Goal: Task Accomplishment & Management: Complete application form

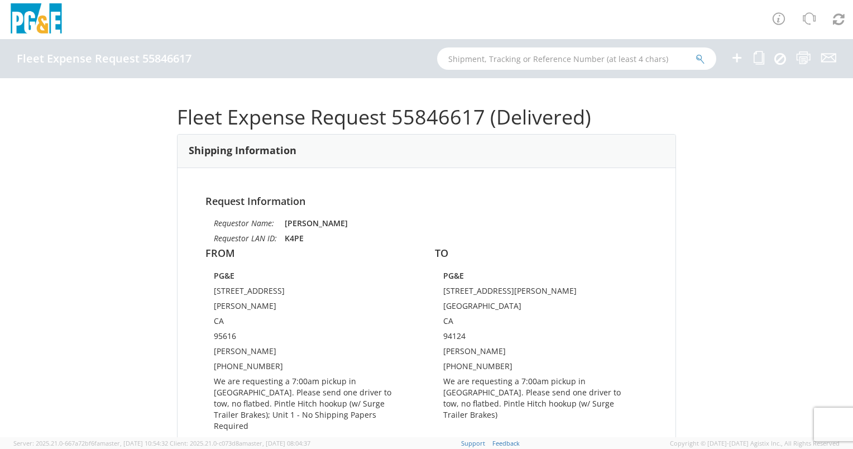
click at [741, 62] on icon at bounding box center [736, 58] width 13 height 14
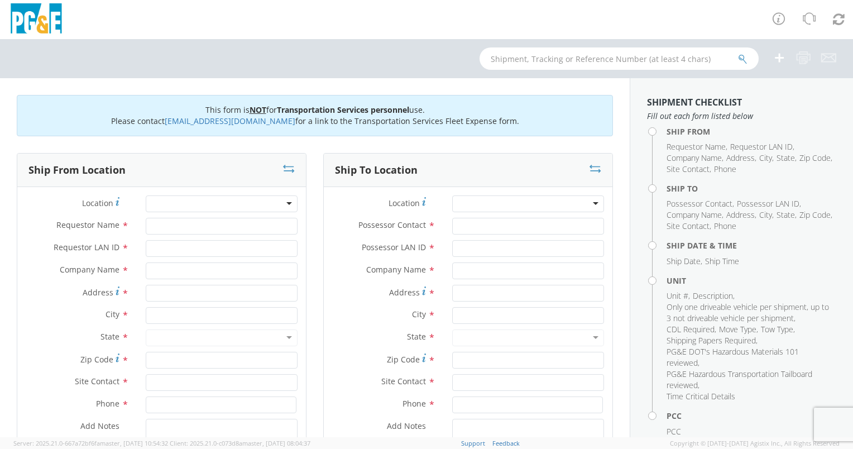
click at [263, 199] on div at bounding box center [222, 203] width 152 height 17
type input "san ram"
click at [263, 199] on div at bounding box center [222, 203] width 152 height 17
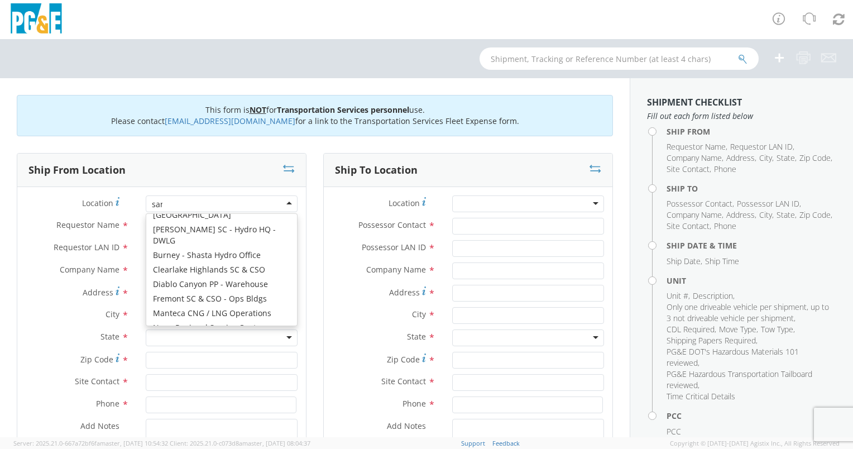
scroll to position [2, 0]
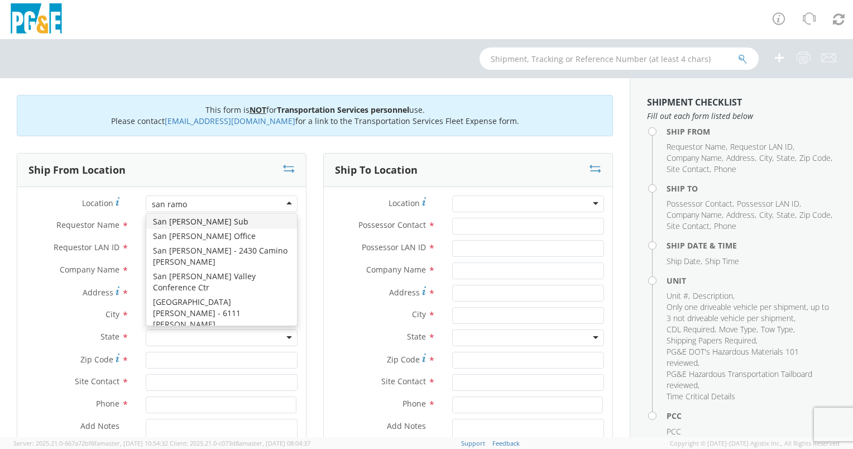
type input "san [PERSON_NAME]"
type input "PG&E"
type input "[STREET_ADDRESS]"
type input "San [PERSON_NAME]"
type input "94583"
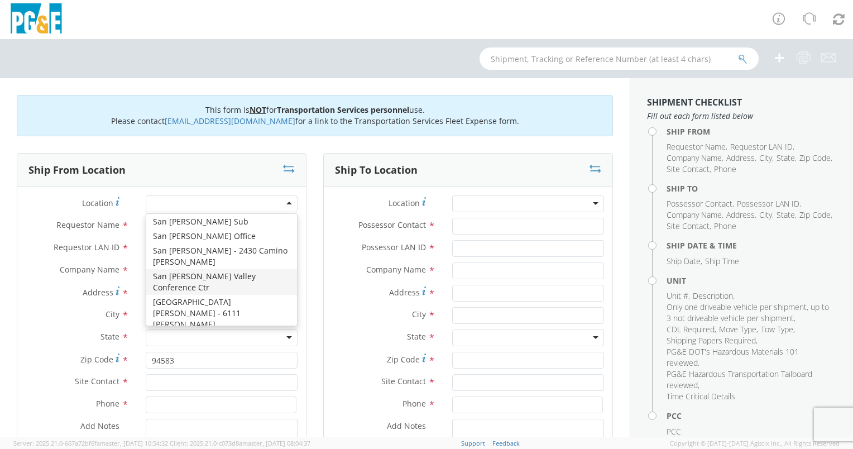
scroll to position [0, 0]
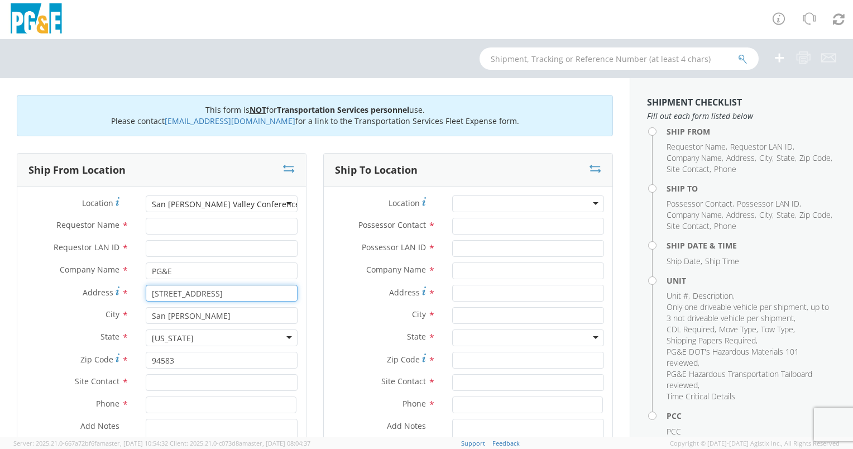
click at [190, 295] on input "[STREET_ADDRESS]" at bounding box center [222, 293] width 152 height 17
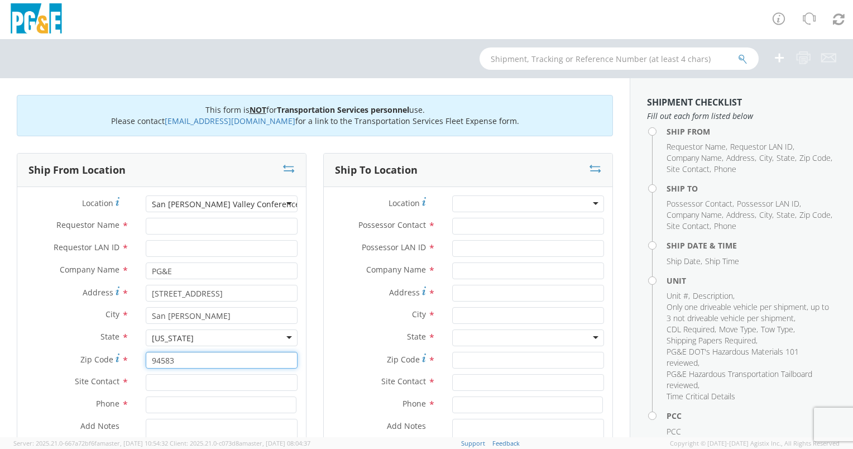
drag, startPoint x: 173, startPoint y: 365, endPoint x: 147, endPoint y: 357, distance: 26.8
click at [147, 357] on input "94583" at bounding box center [222, 360] width 152 height 17
click at [399, 27] on div at bounding box center [426, 19] width 853 height 39
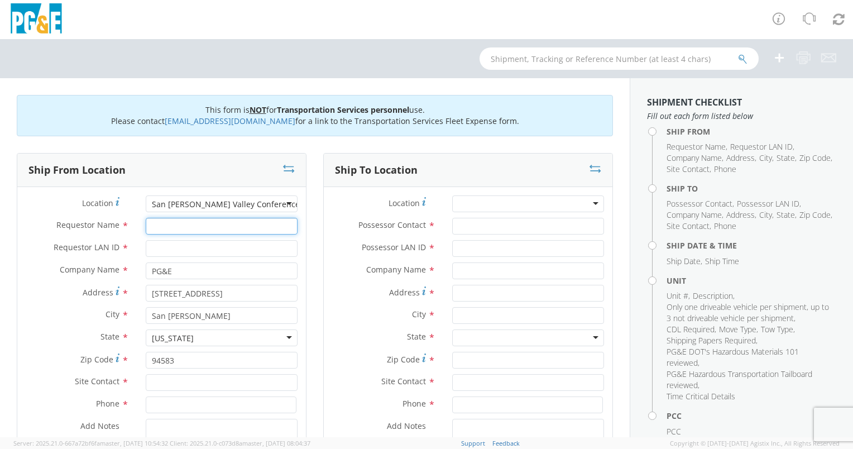
click at [201, 227] on input "Requestor Name *" at bounding box center [222, 226] width 152 height 17
type input "[PERSON_NAME]"
click at [173, 259] on div "Requestor LAN ID *" at bounding box center [161, 251] width 288 height 22
click at [179, 245] on input "Requestor LAN ID *" at bounding box center [222, 248] width 152 height 17
type input "k4pe"
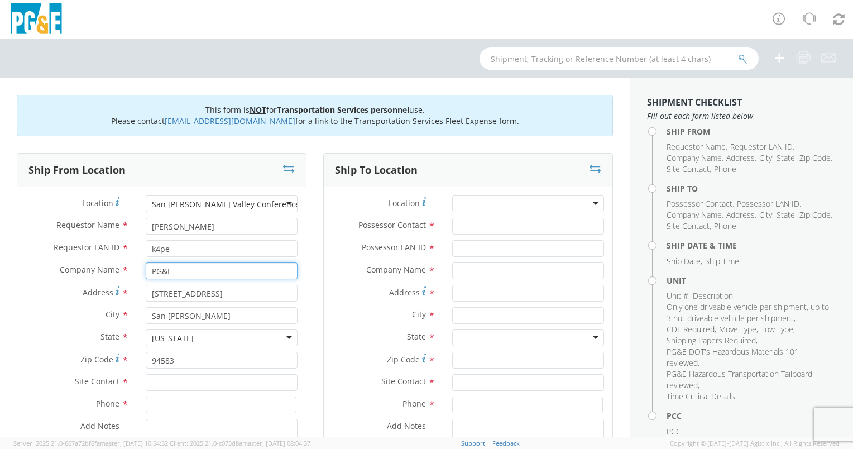
click at [177, 266] on input "PG&E" at bounding box center [222, 270] width 152 height 17
click at [250, 297] on input "[STREET_ADDRESS]" at bounding box center [222, 293] width 152 height 17
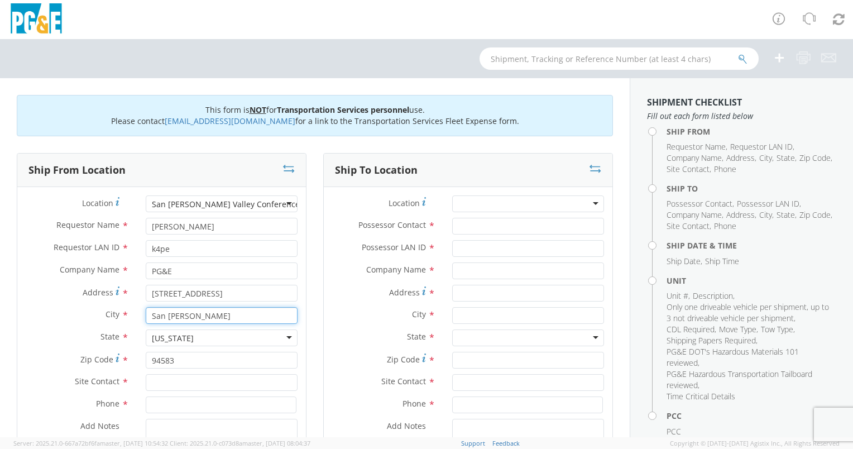
click at [212, 315] on input "San [PERSON_NAME]" at bounding box center [222, 315] width 152 height 17
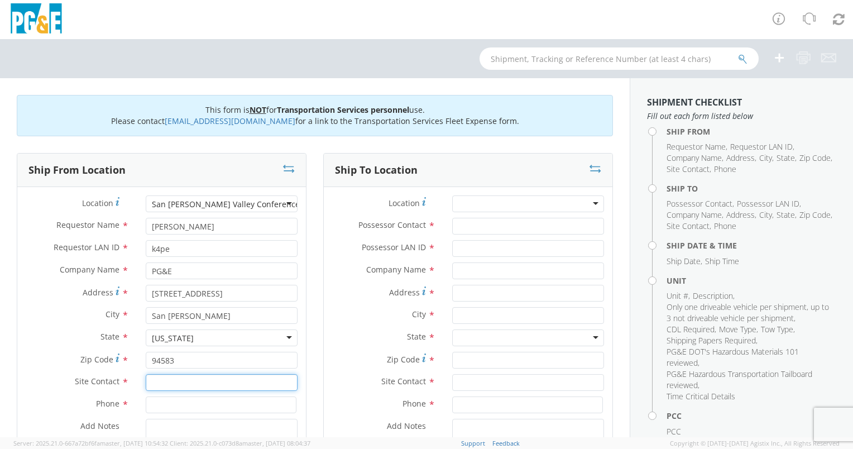
click at [166, 387] on input "text" at bounding box center [222, 382] width 152 height 17
type input "K"
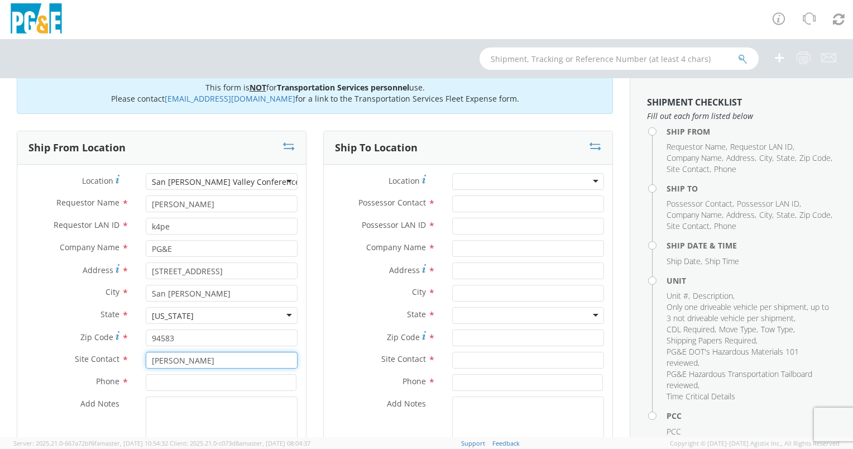
type input "[PERSON_NAME]"
click at [199, 378] on input at bounding box center [221, 382] width 151 height 17
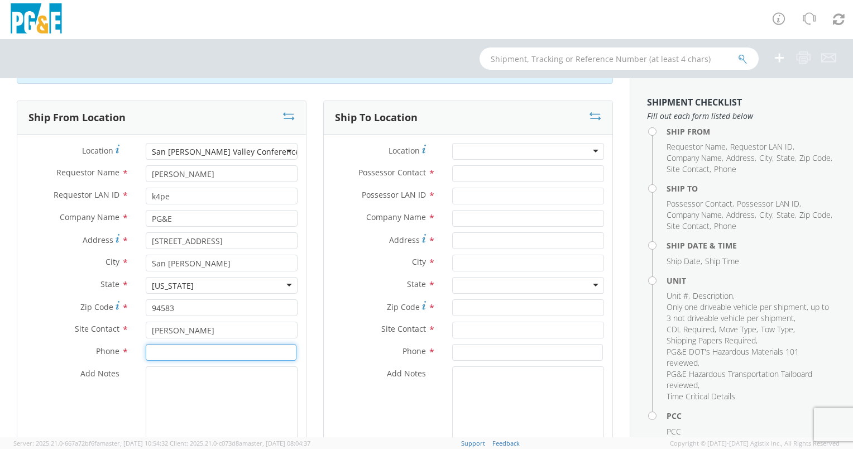
scroll to position [59, 0]
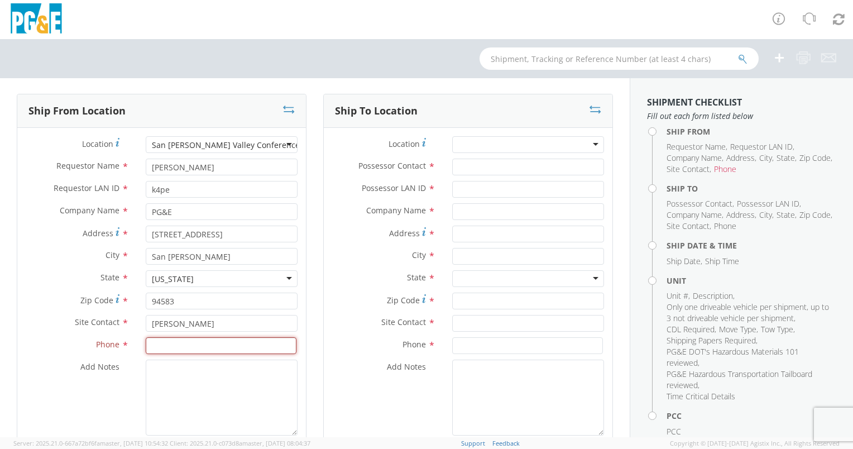
click at [245, 344] on input at bounding box center [221, 345] width 151 height 17
paste input "[PHONE_NUMBER]"
type input "[PHONE_NUMBER]"
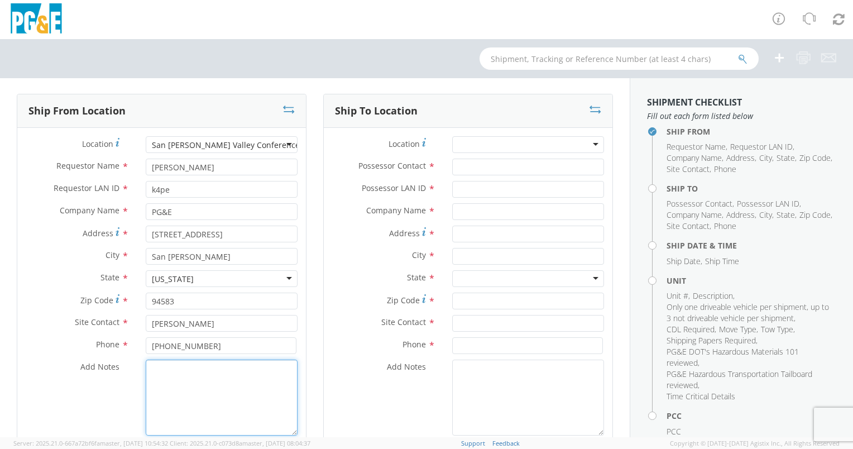
click at [221, 384] on textarea "Add Notes *" at bounding box center [222, 397] width 152 height 76
paste textarea "We are requesting pickup as soon as possible in [GEOGRAPHIC_DATA] and transport…"
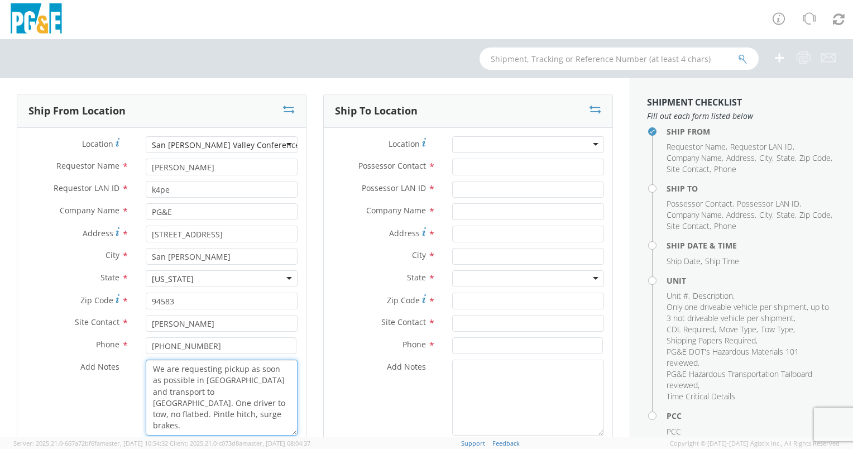
click at [218, 380] on textarea "We are requesting pickup as soon as possible in [GEOGRAPHIC_DATA] and transport…" at bounding box center [222, 397] width 152 height 76
click at [251, 399] on textarea "We are requesting pickup as soon as possible in [PERSON_NAME] and transport to …" at bounding box center [222, 397] width 152 height 76
click at [278, 399] on textarea "We are requesting pickup as soon as possible in [PERSON_NAME] and transport to …" at bounding box center [222, 397] width 152 height 76
click at [273, 399] on textarea "We are requesting pickup as soon as possible in [PERSON_NAME] and transport to …" at bounding box center [222, 397] width 152 height 76
drag, startPoint x: 277, startPoint y: 407, endPoint x: 151, endPoint y: 361, distance: 134.1
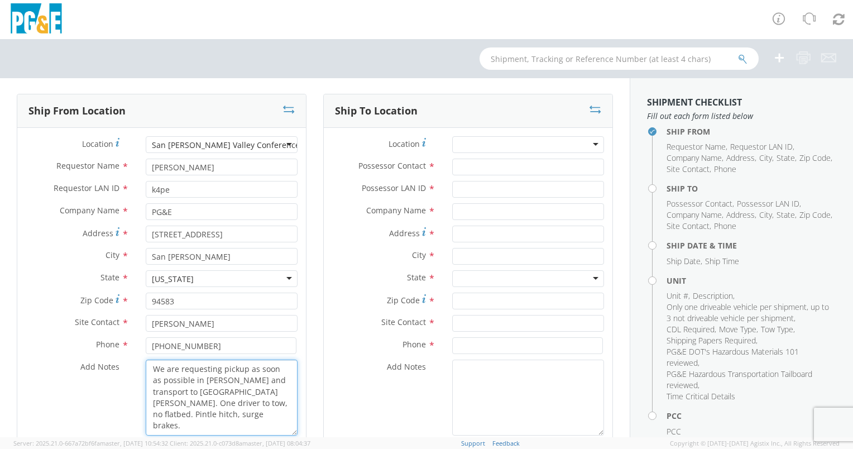
click at [151, 361] on textarea "We are requesting pickup as soon as possible in [PERSON_NAME] and transport to …" at bounding box center [222, 397] width 152 height 76
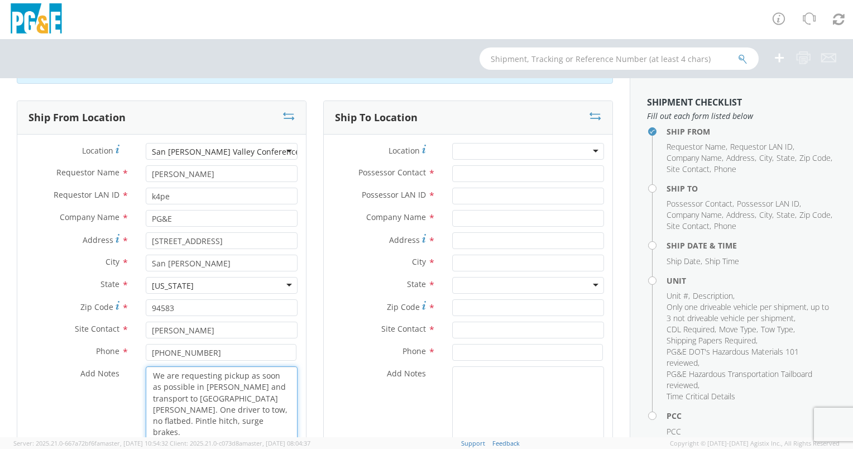
type textarea "We are requesting pickup as soon as possible in [PERSON_NAME] and transport to …"
click at [473, 375] on textarea "Add Notes *" at bounding box center [528, 404] width 152 height 76
paste textarea "We are requesting pickup as soon as possible in [PERSON_NAME] and transport to …"
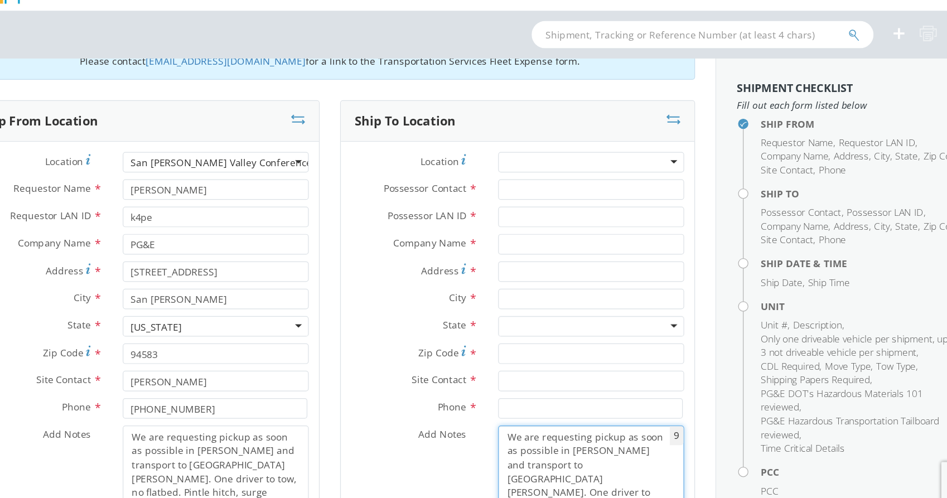
scroll to position [41, 0]
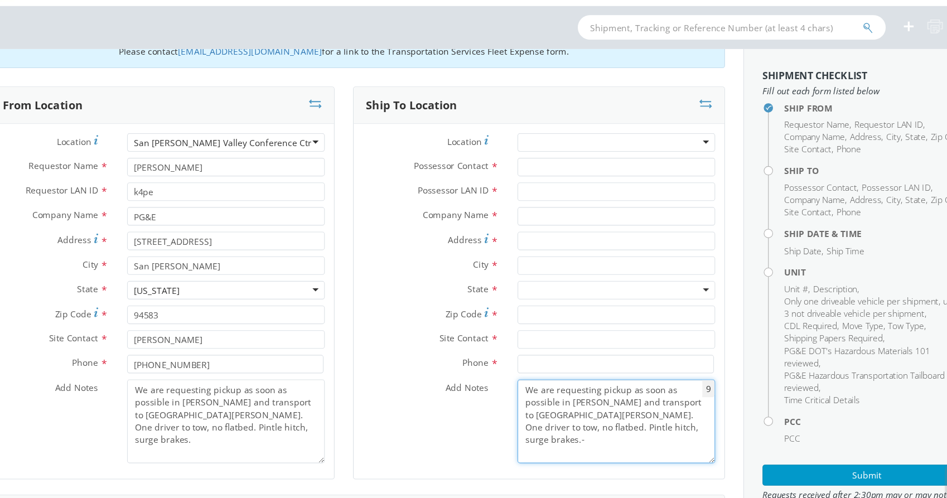
type textarea "We are requesting pickup as soon as possible in [PERSON_NAME] and transport to …"
click at [330, 127] on icon at bounding box center [336, 127] width 12 height 11
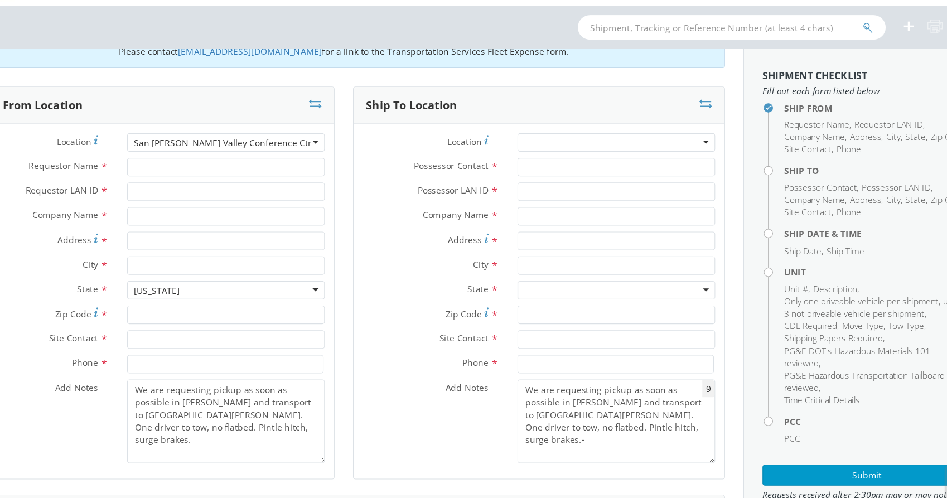
type input "[PERSON_NAME]"
type input "k4pe"
type input "PG&E"
type input "[STREET_ADDRESS]"
type input "San [PERSON_NAME]"
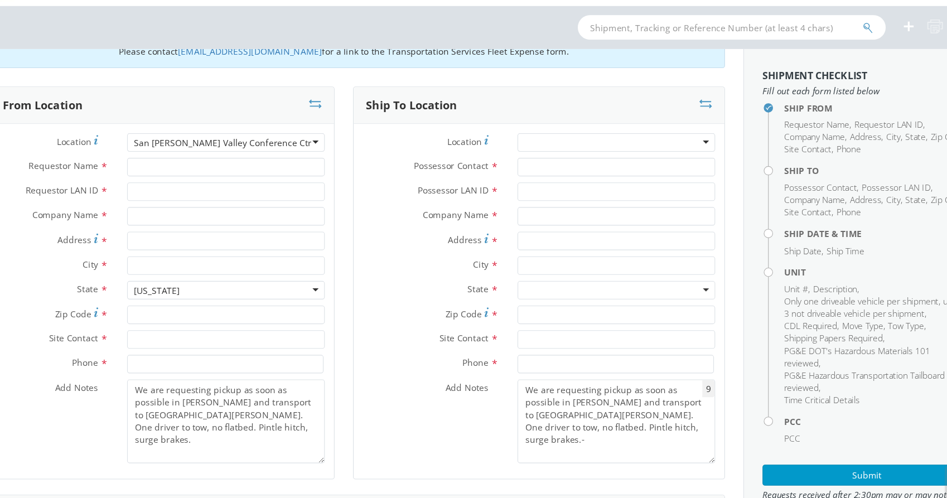
type input "94583"
type input "[PERSON_NAME]"
type input "[PHONE_NUMBER]"
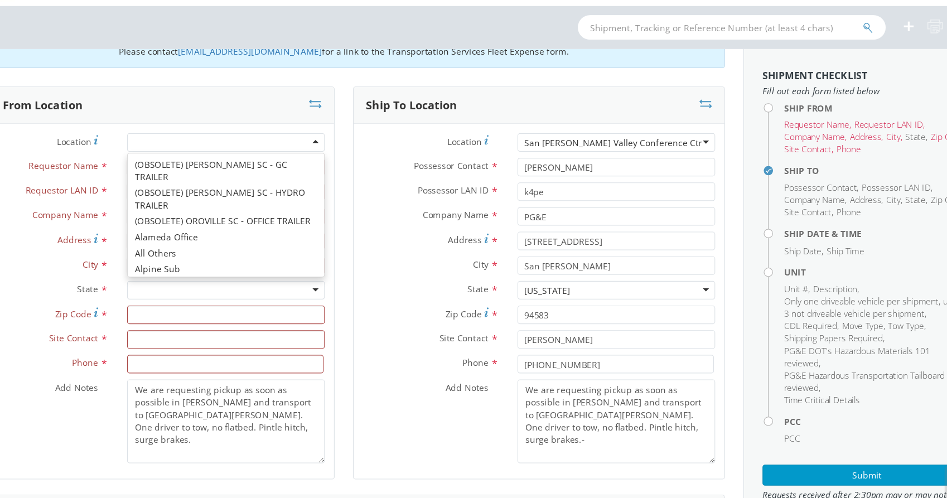
click at [207, 165] on div at bounding box center [255, 163] width 179 height 17
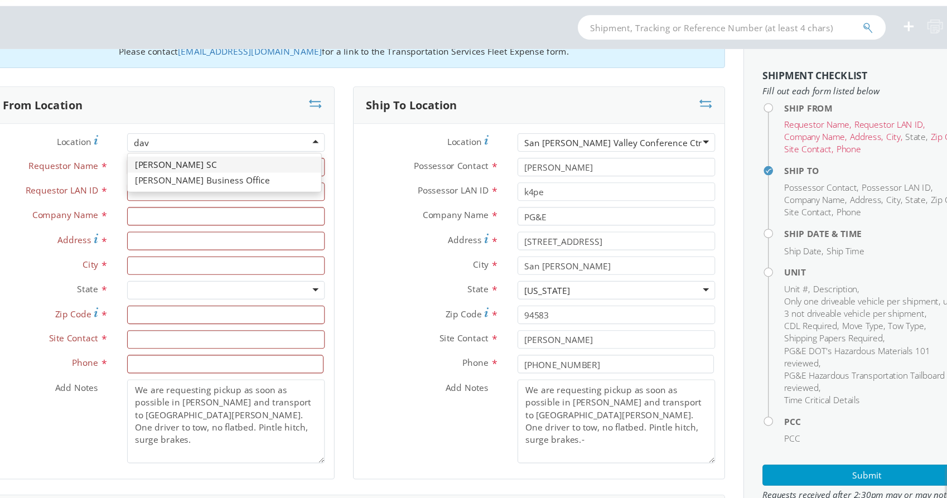
scroll to position [0, 0]
type input "[PERSON_NAME]"
type input "PG&E"
type input "[STREET_ADDRESS]"
type input "[PERSON_NAME]"
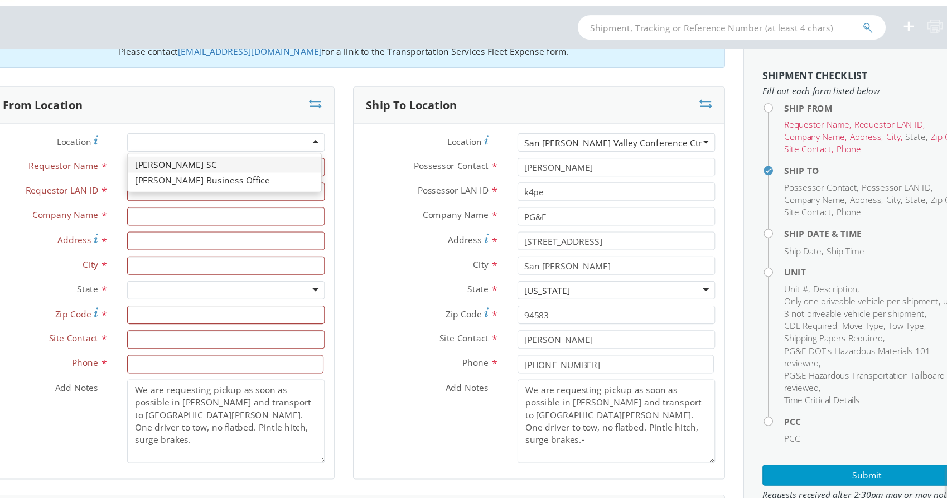
type input "95616"
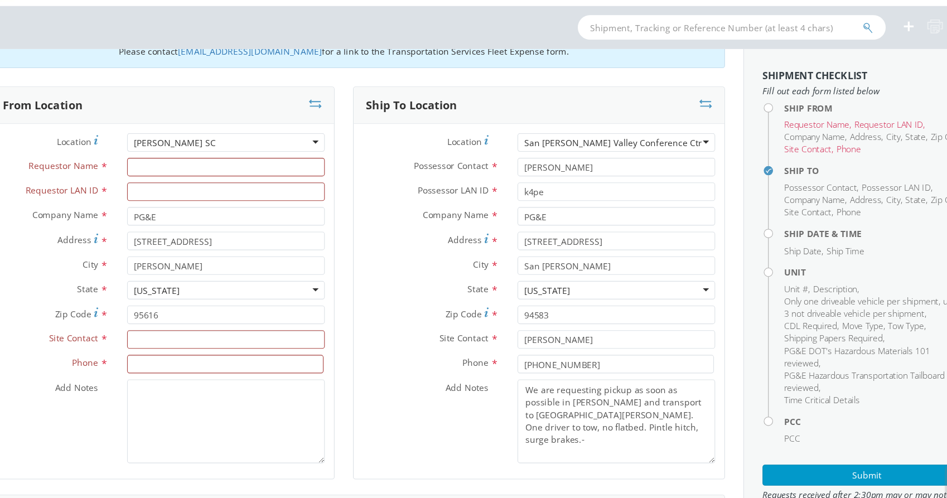
click at [194, 175] on div "Location * [PERSON_NAME] SC [PERSON_NAME] [GEOGRAPHIC_DATA] (OBSOLETE) [PERSON_…" at bounding box center [185, 166] width 336 height 22
click at [194, 191] on input "Requestor Name *" at bounding box center [255, 185] width 179 height 17
click at [566, 344] on input "[PERSON_NAME]" at bounding box center [608, 341] width 179 height 17
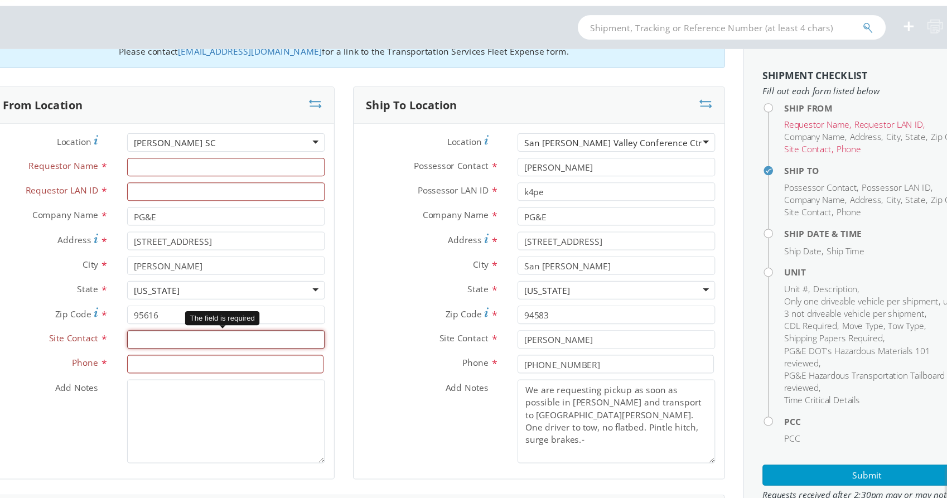
click at [222, 343] on input "text" at bounding box center [255, 341] width 179 height 17
paste input "[PERSON_NAME]"
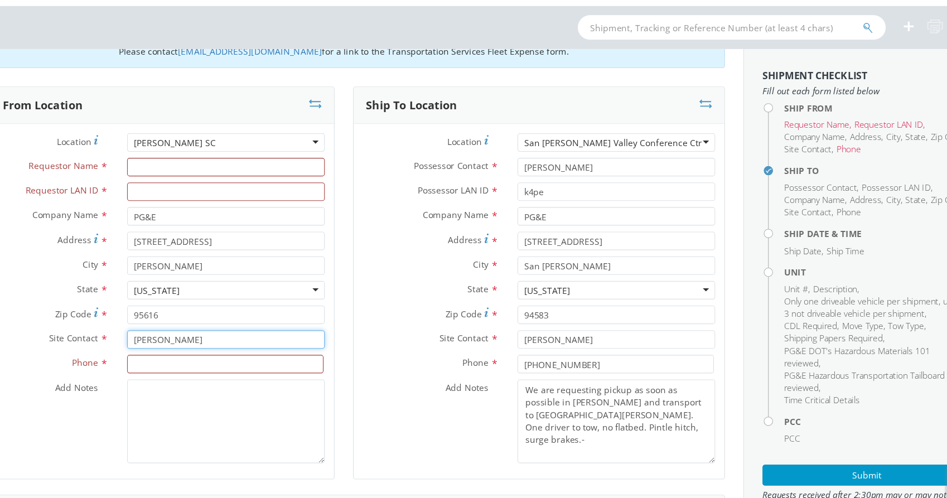
type input "[PERSON_NAME]"
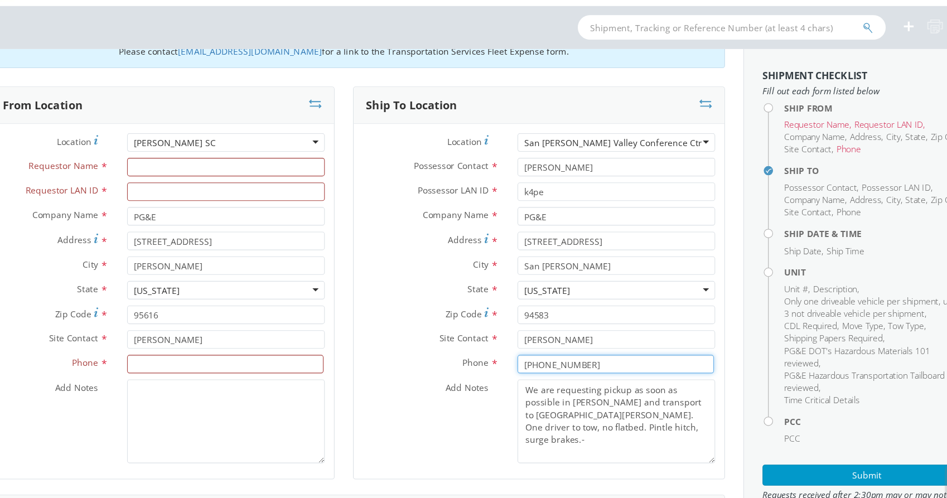
click at [554, 367] on input "[PHONE_NUMBER]" at bounding box center [608, 363] width 178 height 17
click at [177, 363] on input at bounding box center [255, 363] width 178 height 17
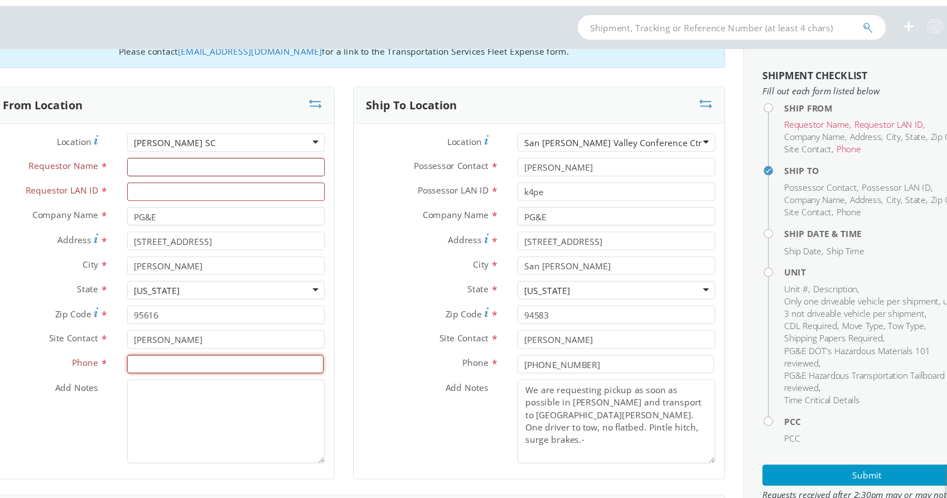
paste input "[PHONE_NUMBER]"
type input "[PHONE_NUMBER]"
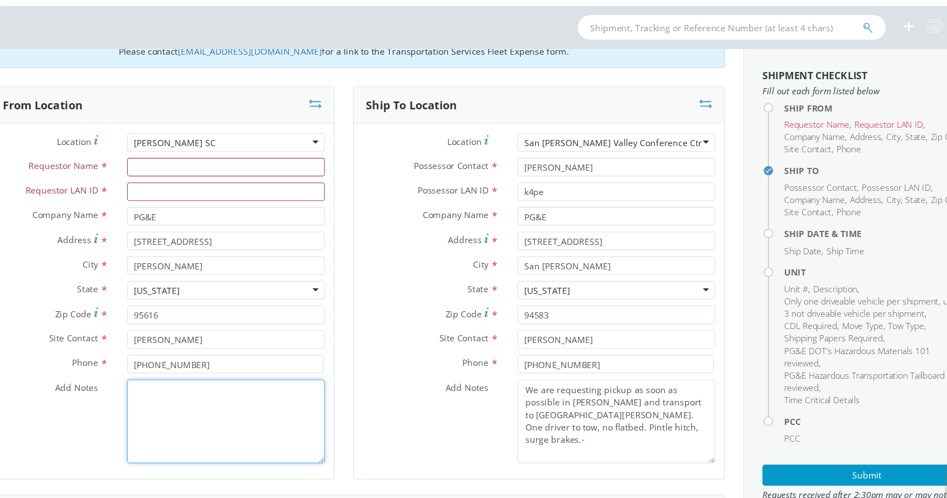
click at [238, 415] on textarea "Add Notes *" at bounding box center [255, 416] width 179 height 76
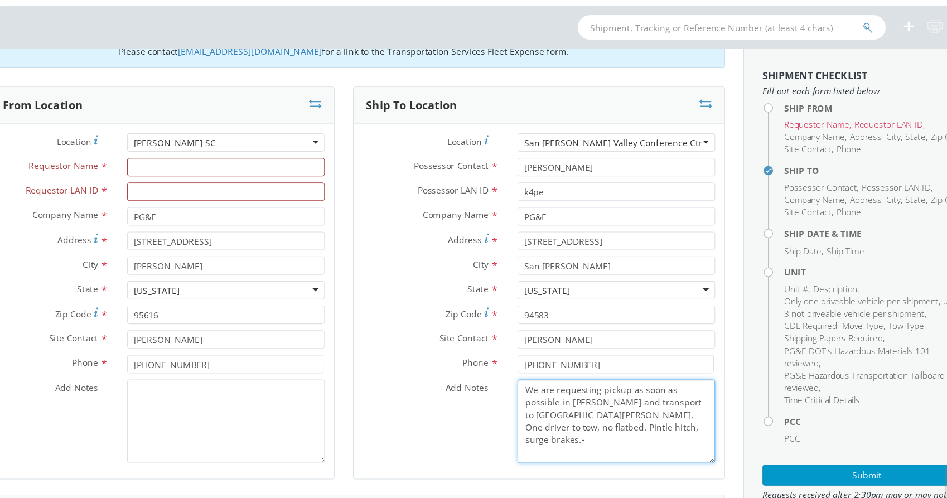
click at [624, 408] on textarea "We are requesting pickup as soon as possible in [PERSON_NAME] and transport to …" at bounding box center [608, 416] width 179 height 76
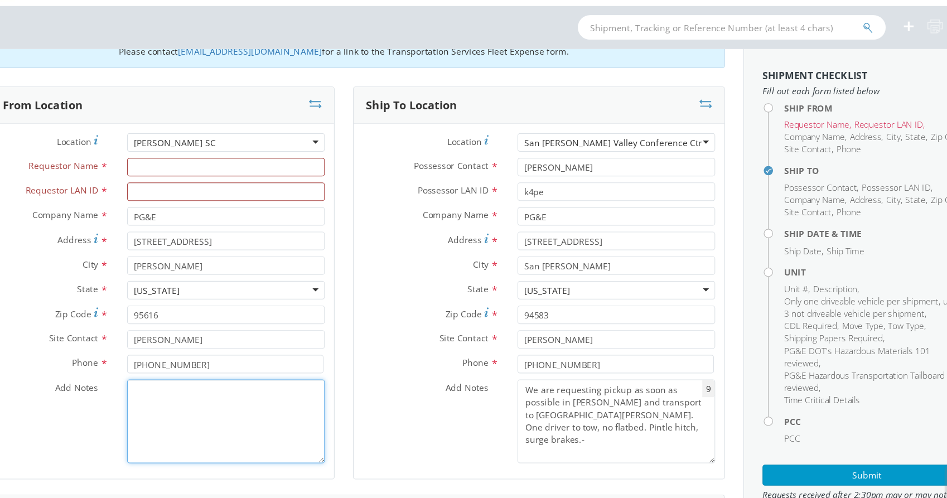
click at [225, 406] on textarea "Add Notes *" at bounding box center [255, 416] width 179 height 76
paste textarea "We are requesting pickup as soon as possible in [PERSON_NAME] and transport to …"
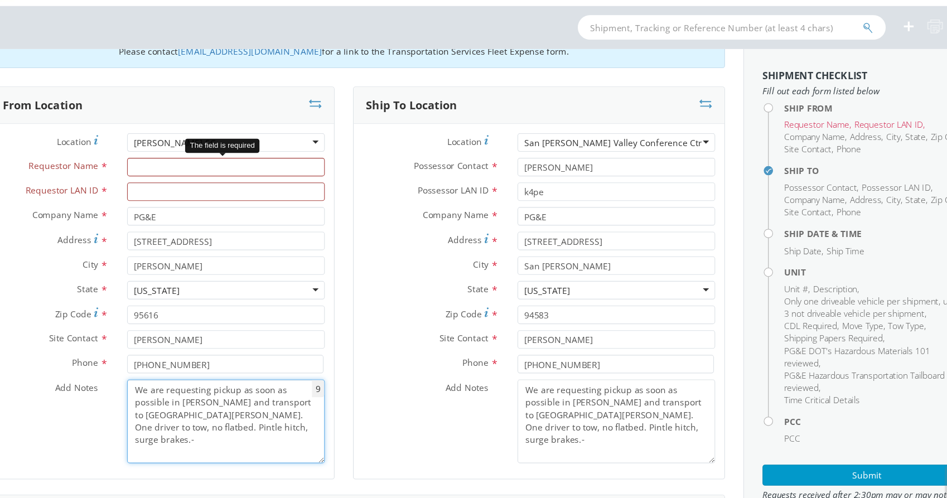
type textarea "We are requesting pickup as soon as possible in [PERSON_NAME] and transport to …"
click at [191, 180] on input "Requestor Name *" at bounding box center [255, 185] width 179 height 17
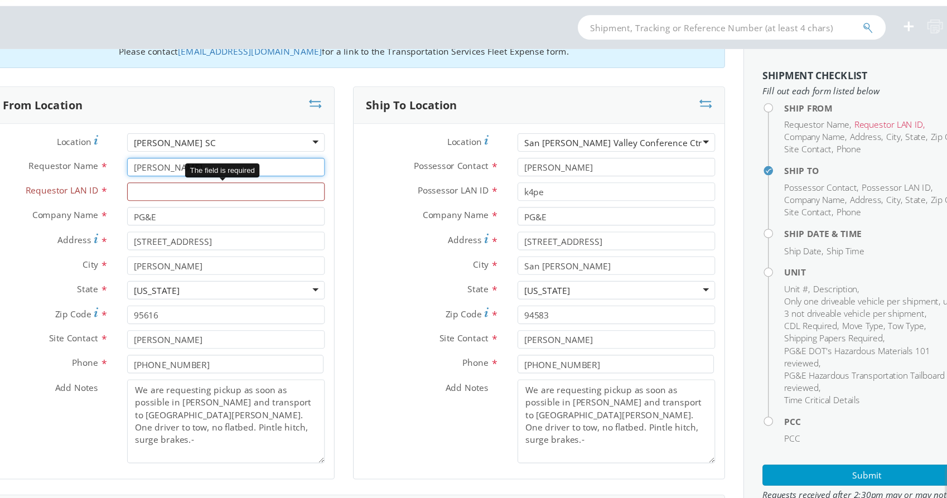
type input "[PERSON_NAME]"
click at [187, 205] on input "Requestor LAN ID *" at bounding box center [255, 207] width 179 height 17
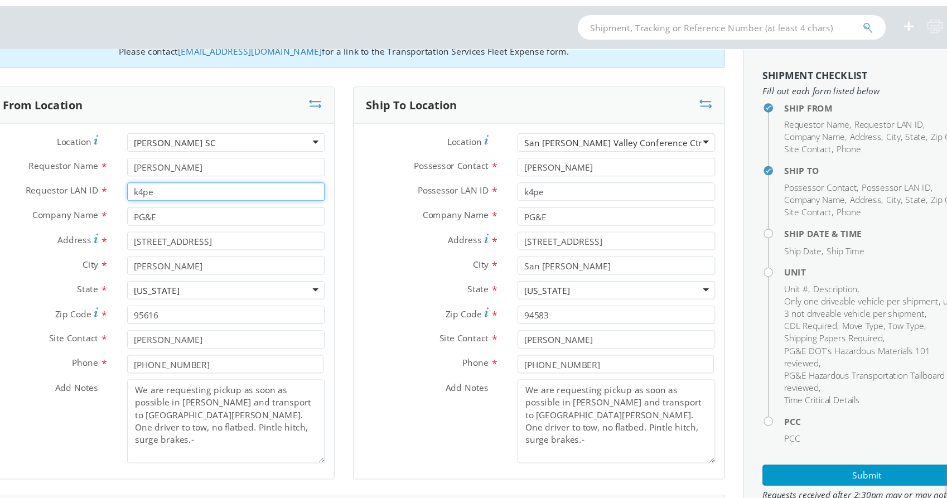
type input "k4pe"
